Goal: Task Accomplishment & Management: Manage account settings

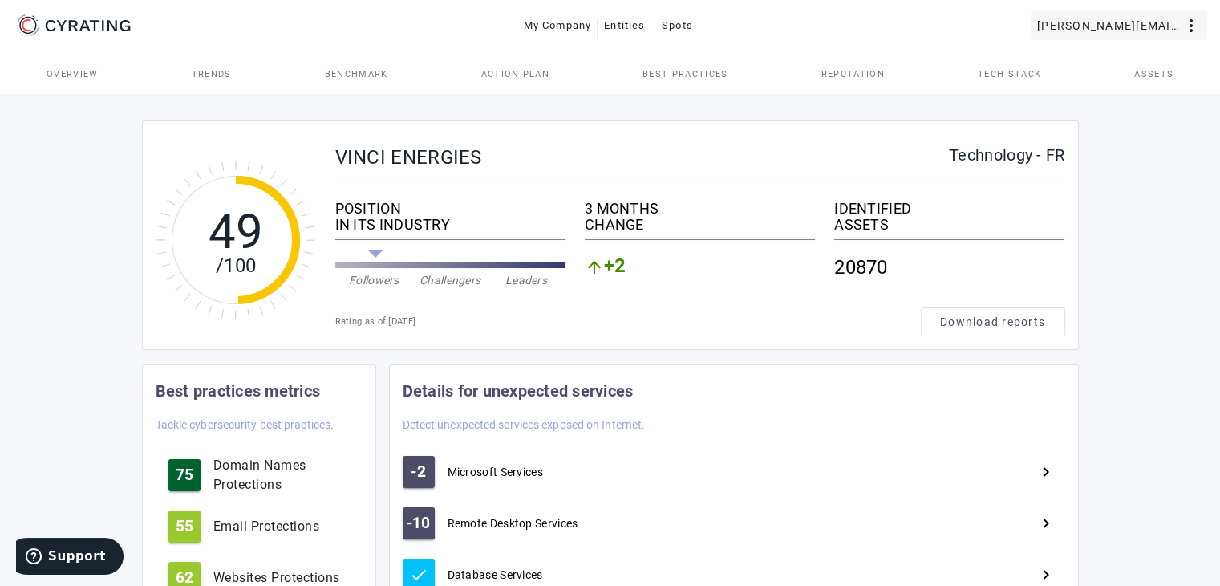
click at [1186, 29] on mat-icon "more_vert" at bounding box center [1191, 25] width 19 height 19
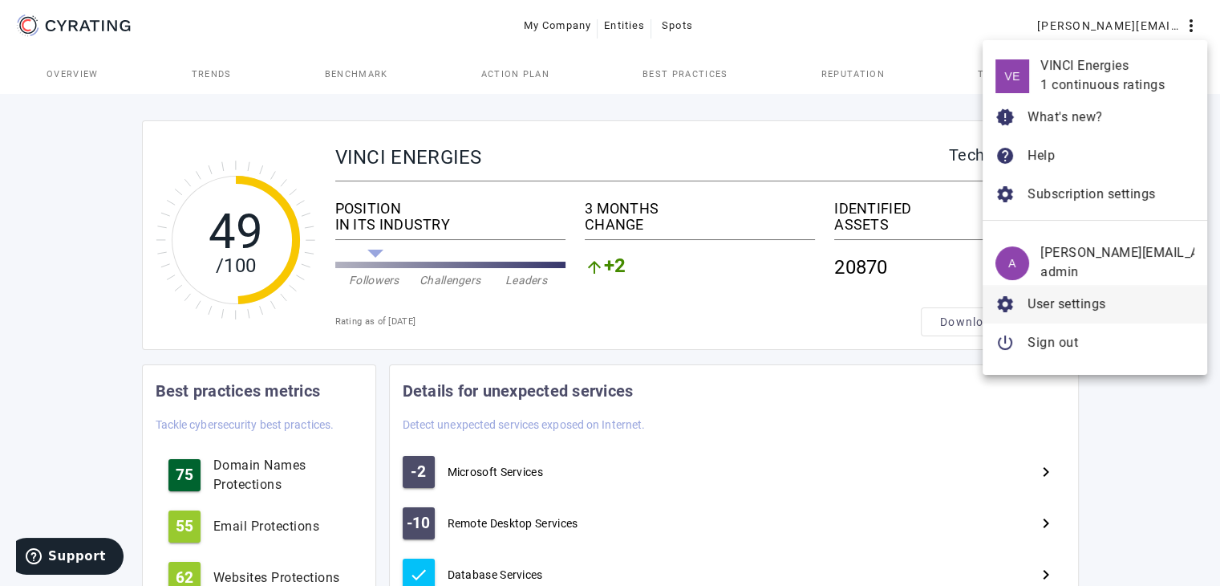
click at [1048, 204] on span "User settings" at bounding box center [1067, 303] width 79 height 15
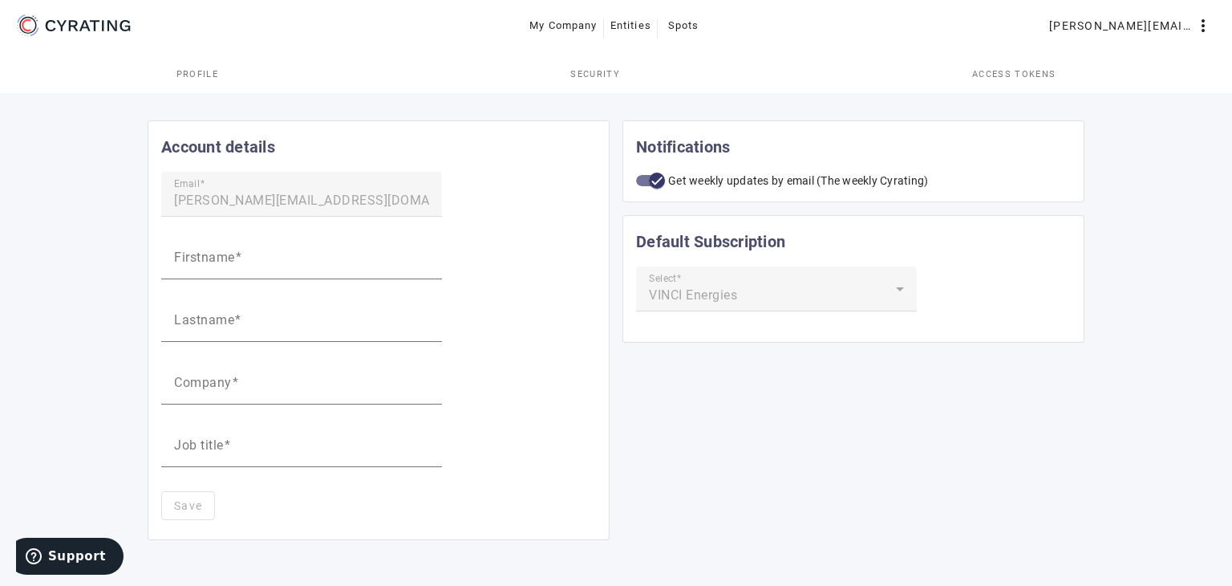
click at [594, 71] on span "Security" at bounding box center [595, 74] width 50 height 9
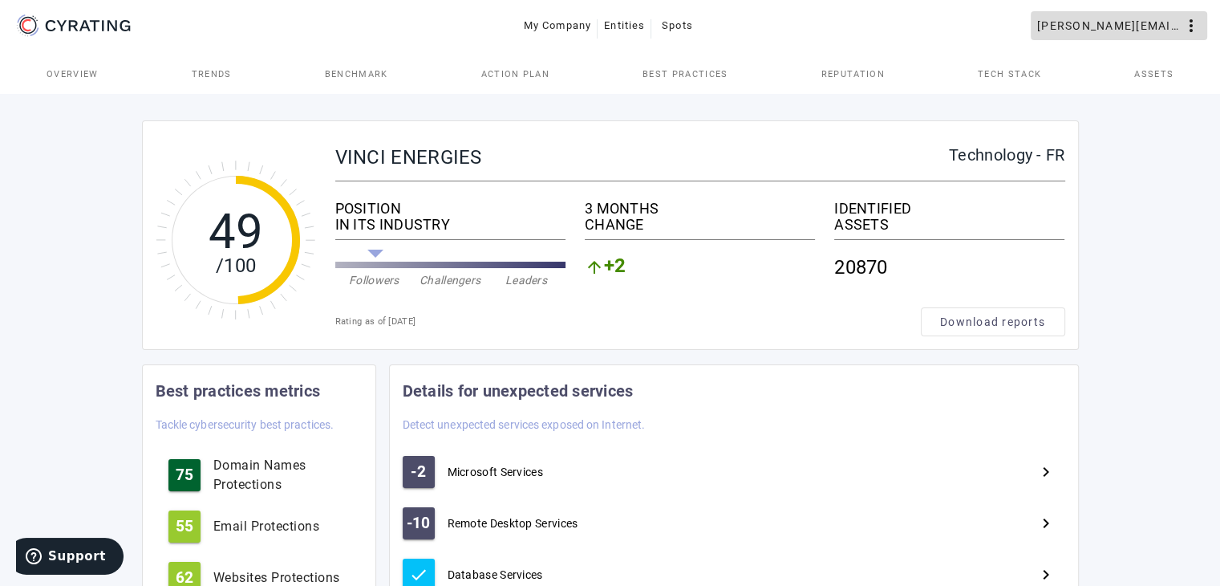
click at [1186, 19] on mat-icon "more_vert" at bounding box center [1191, 25] width 19 height 19
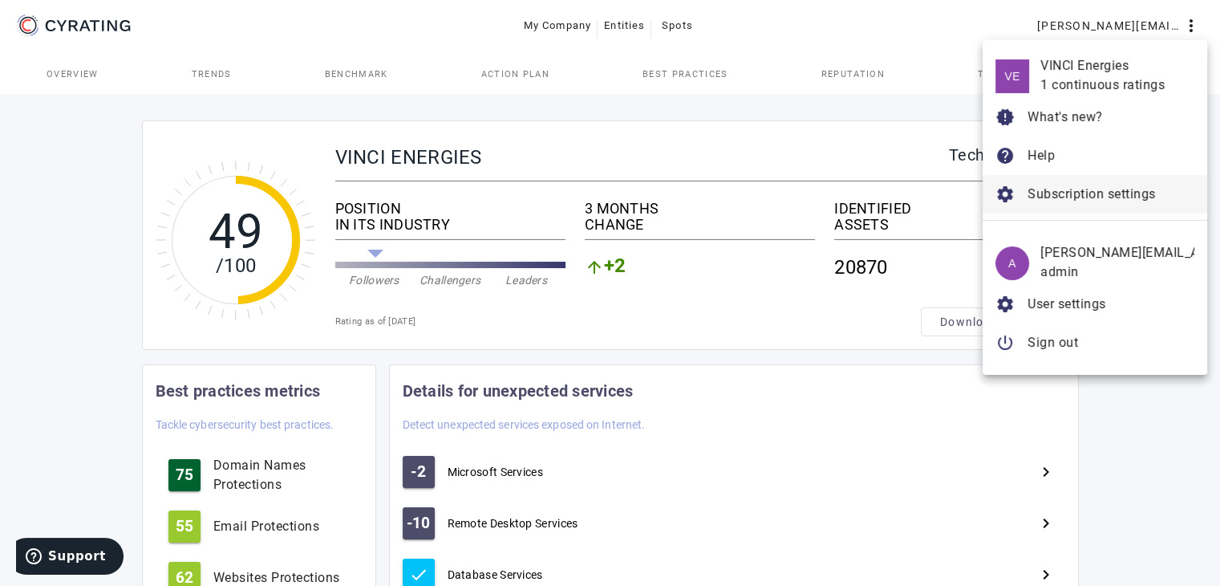
click at [1076, 187] on span "Subscription settings" at bounding box center [1092, 193] width 128 height 15
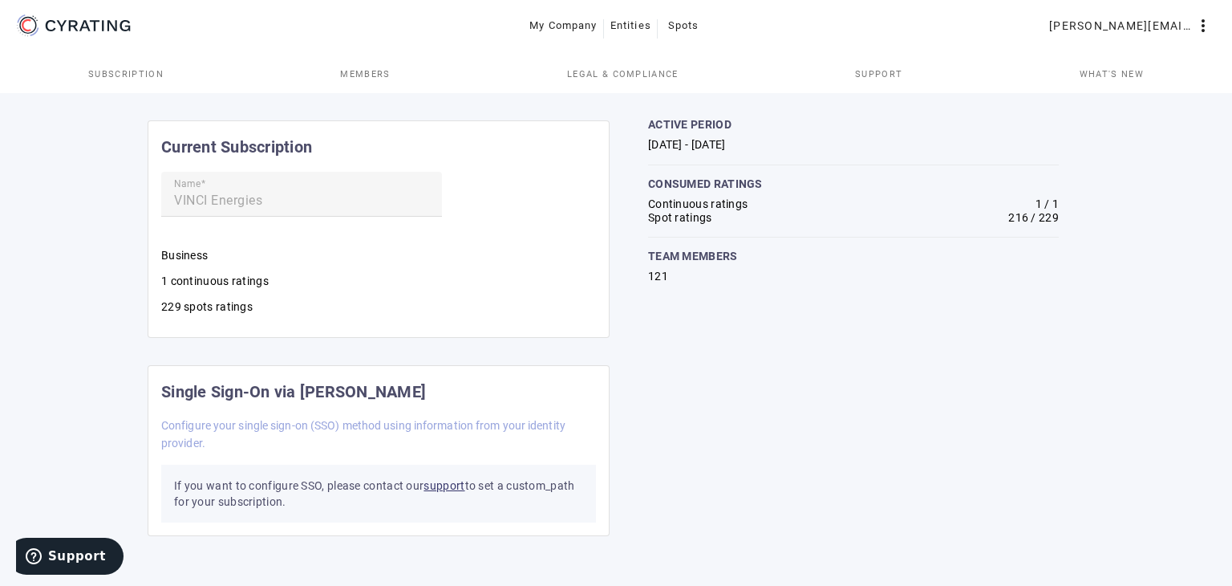
click at [360, 71] on span "Members" at bounding box center [365, 74] width 50 height 9
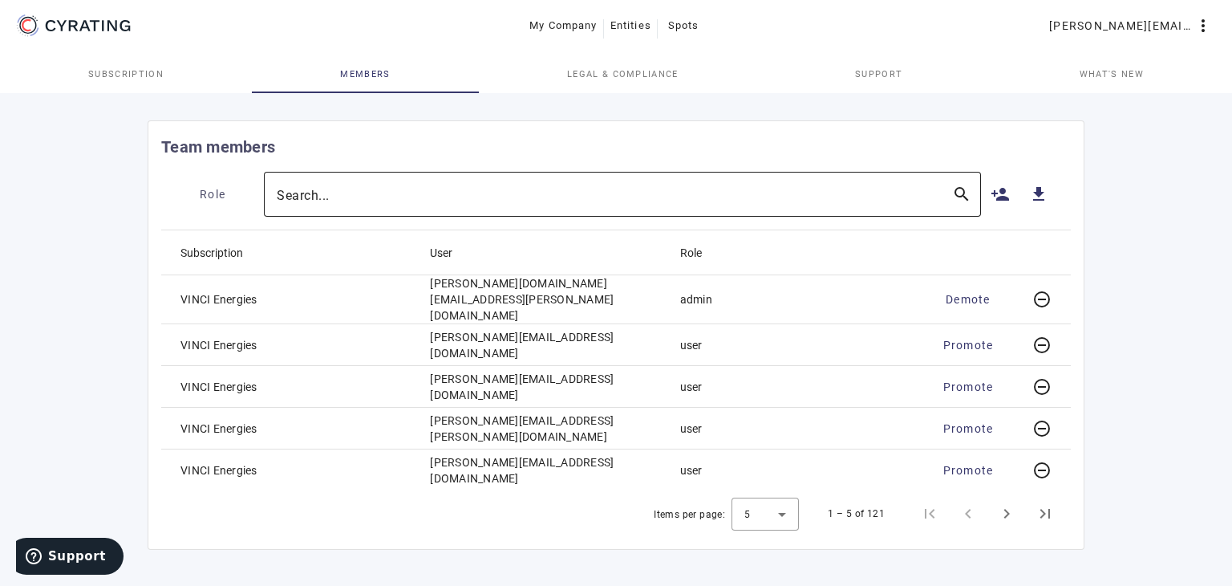
click at [439, 204] on div at bounding box center [608, 194] width 663 height 45
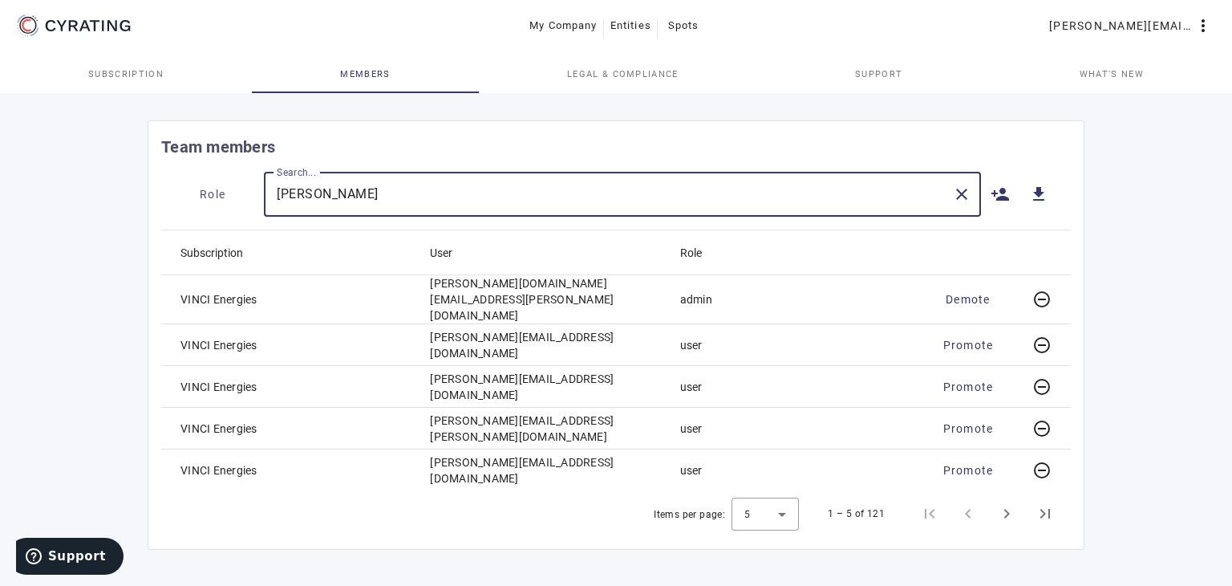
type input "[PERSON_NAME]"
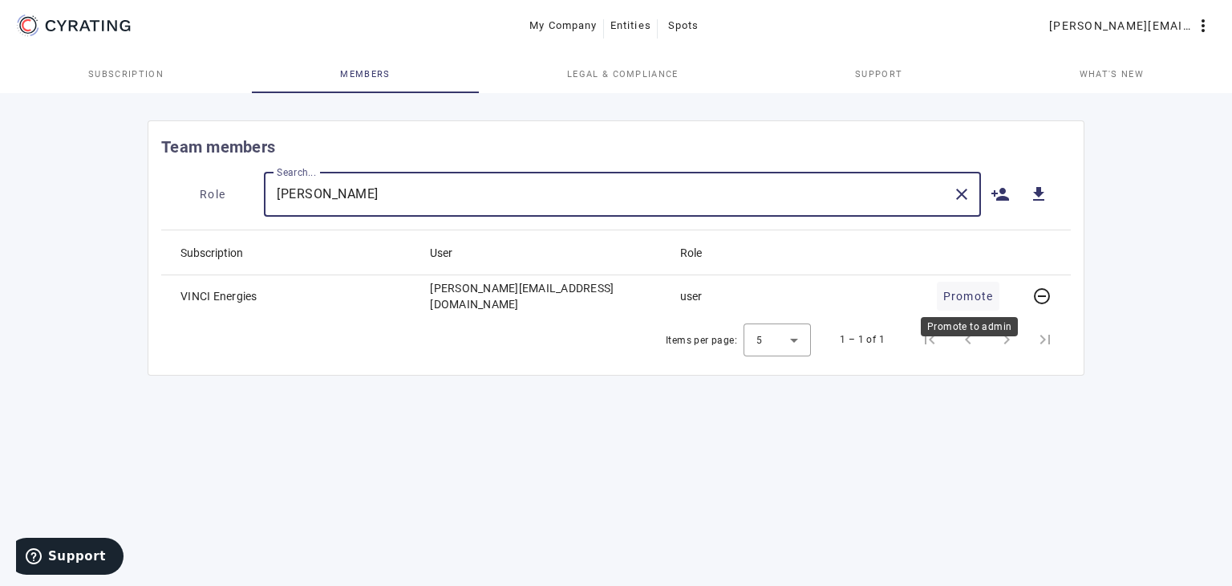
click at [972, 204] on span "Promote" at bounding box center [968, 296] width 51 height 16
